Goal: Information Seeking & Learning: Learn about a topic

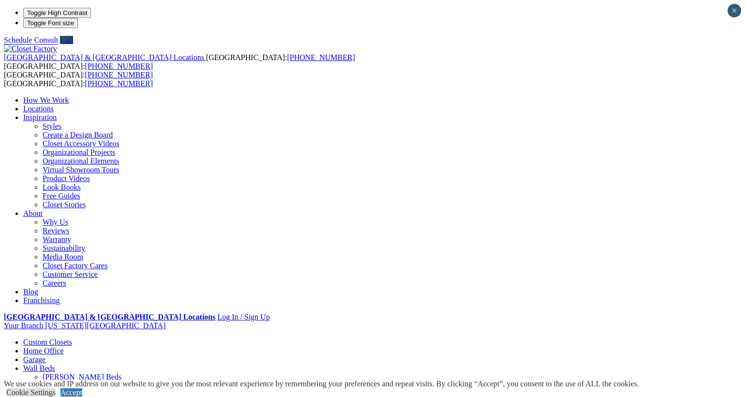
click at [56, 396] on link "Wall Units" at bounding box center [39, 403] width 33 height 8
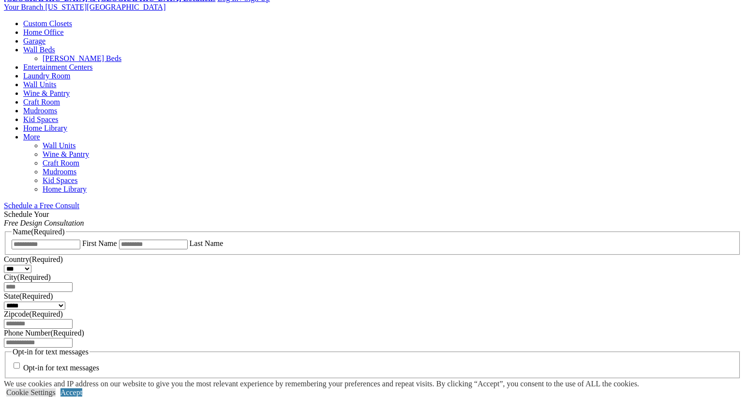
scroll to position [334, 0]
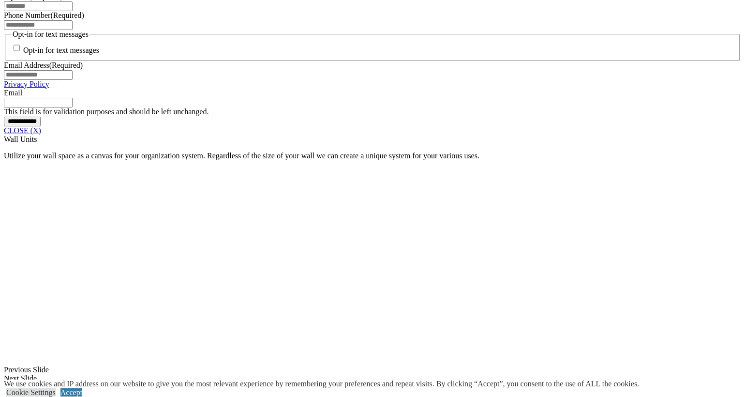
scroll to position [774, 0]
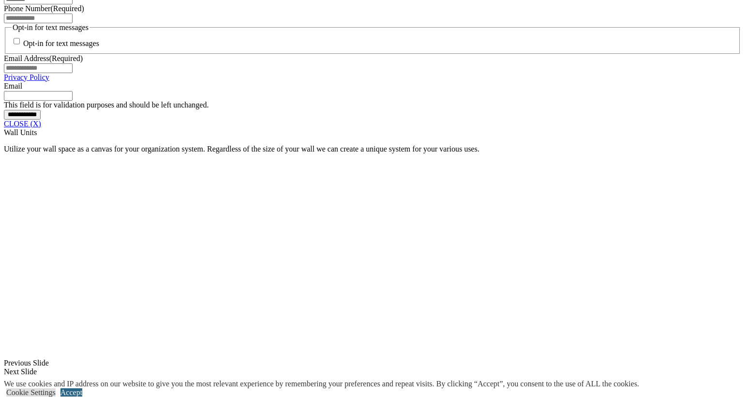
click at [82, 388] on link "Accept" at bounding box center [72, 392] width 22 height 8
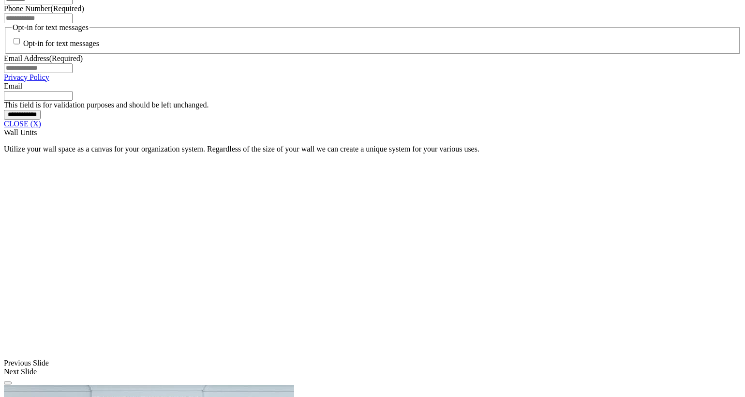
click at [41, 128] on link "CLOSE (X)" at bounding box center [22, 124] width 37 height 8
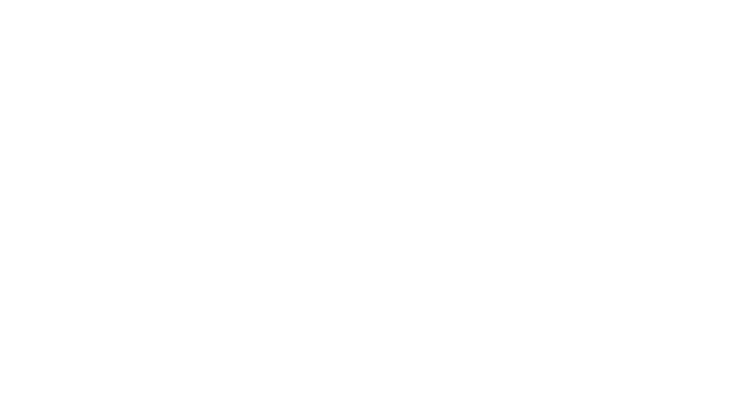
scroll to position [1490, 0]
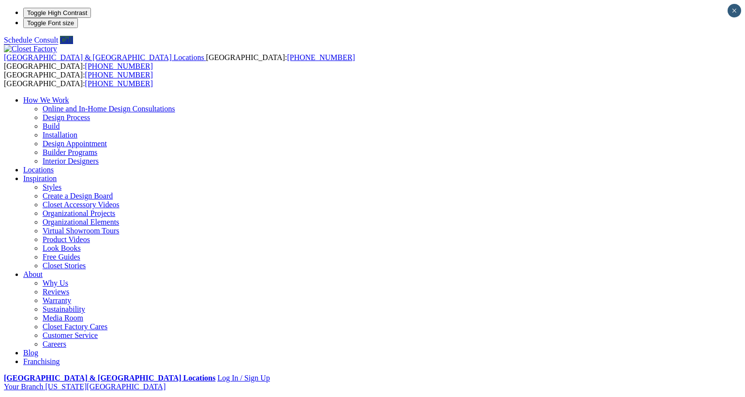
click at [60, 122] on link "Build" at bounding box center [51, 126] width 17 height 8
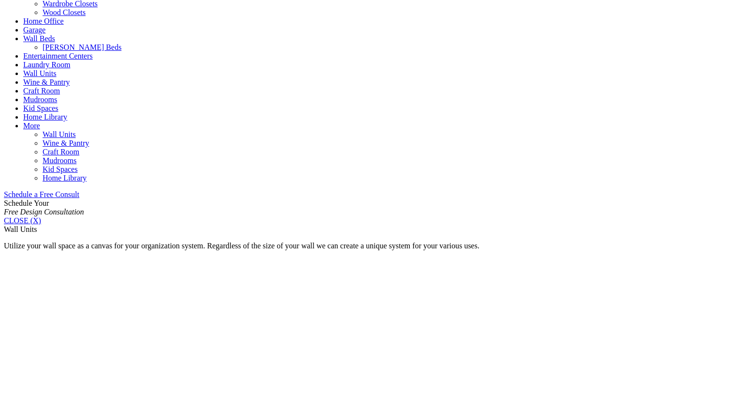
scroll to position [483, 0]
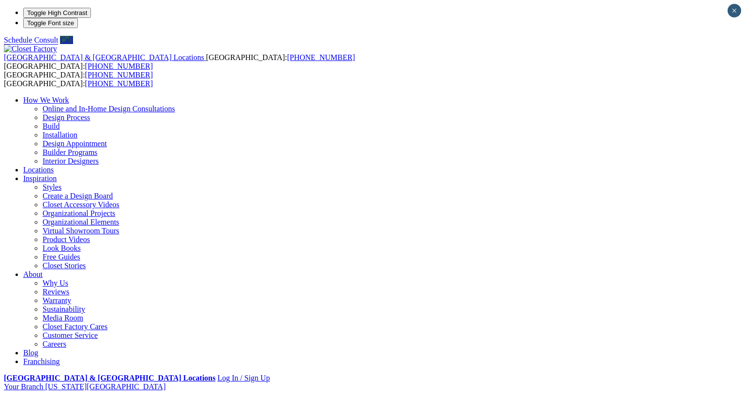
click at [90, 113] on link "Design Process" at bounding box center [66, 117] width 47 height 8
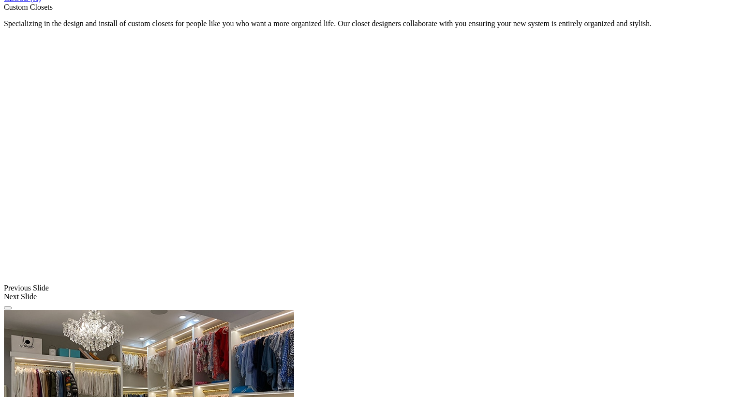
scroll to position [334, 0]
